Goal: Find specific page/section: Find specific page/section

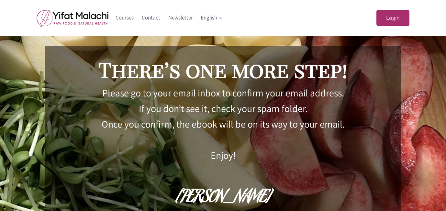
click at [154, 18] on link "Contact" at bounding box center [151, 18] width 27 height 16
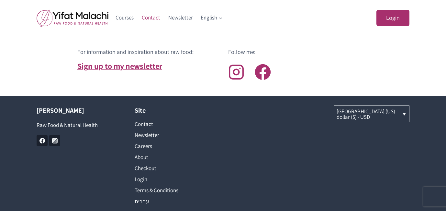
scroll to position [329, 0]
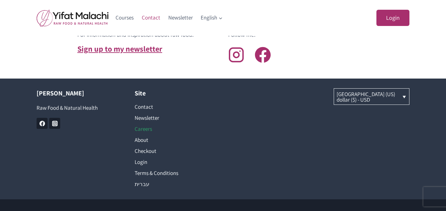
click at [145, 130] on link "Careers" at bounding box center [174, 128] width 79 height 11
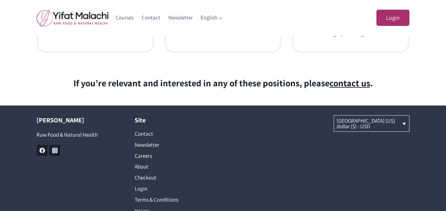
scroll to position [329, 0]
